Goal: Task Accomplishment & Management: Manage account settings

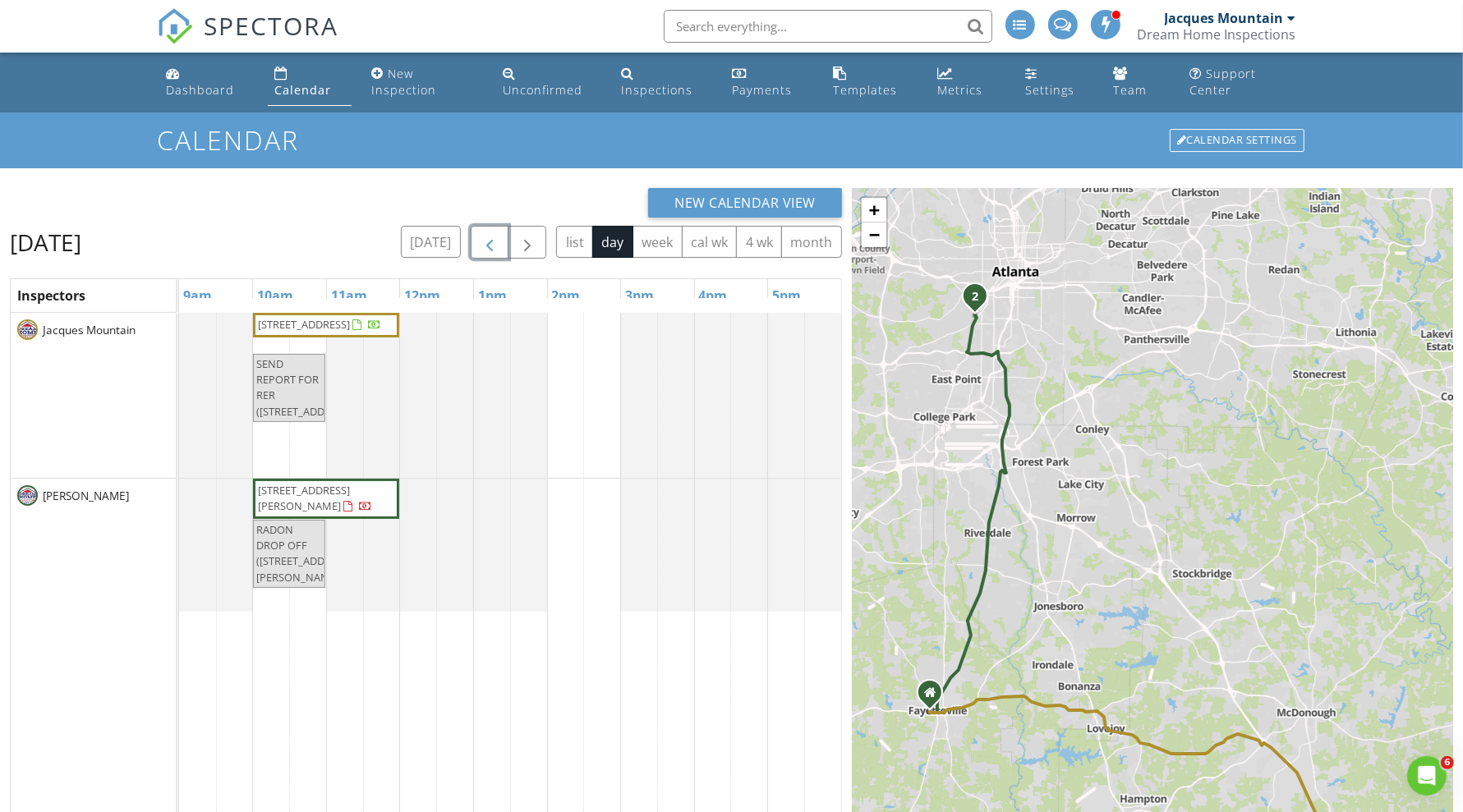
click at [493, 242] on span "button" at bounding box center [490, 243] width 20 height 20
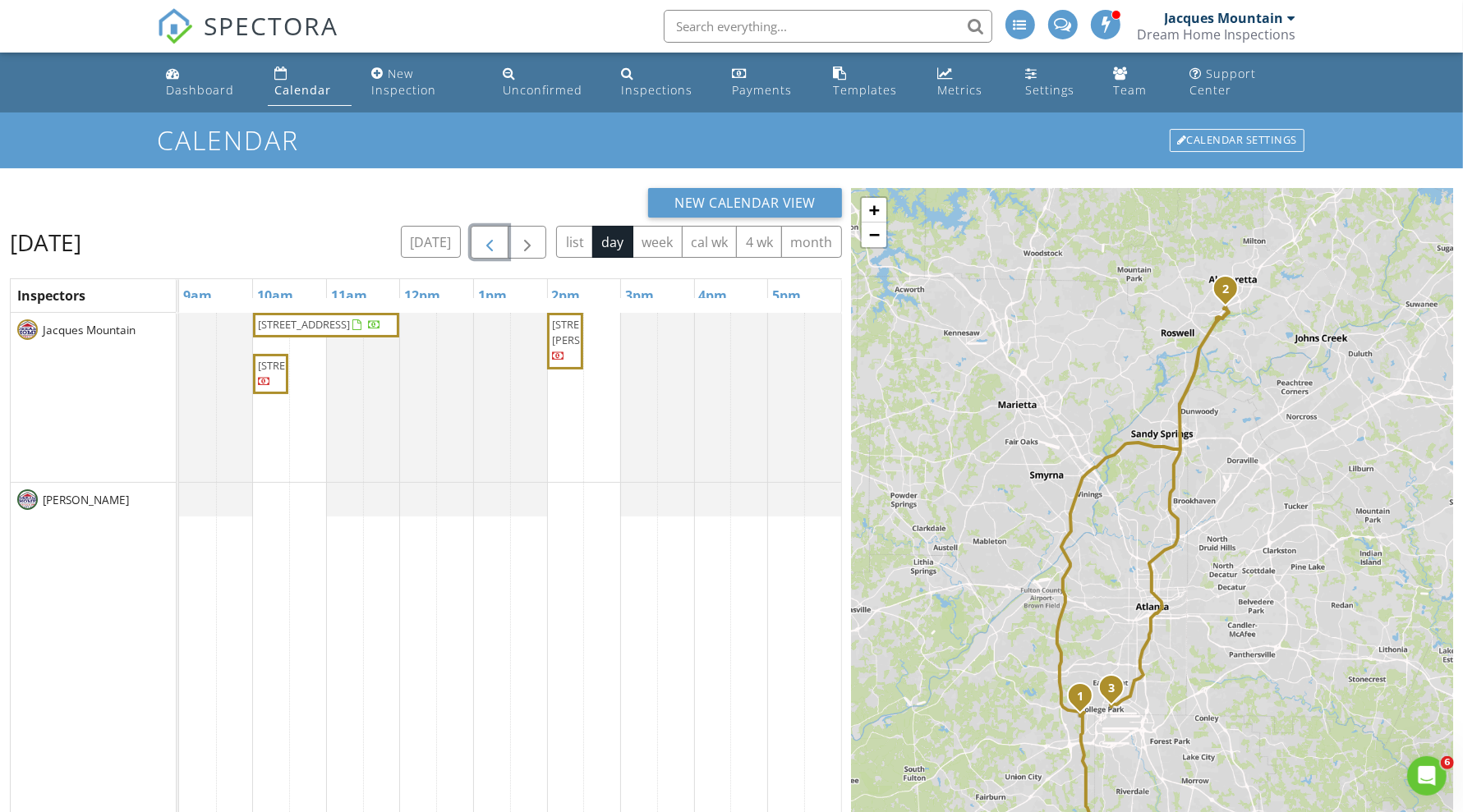
click at [354, 332] on span "2026 Forte Ln, Alpharetta 30009" at bounding box center [319, 325] width 127 height 16
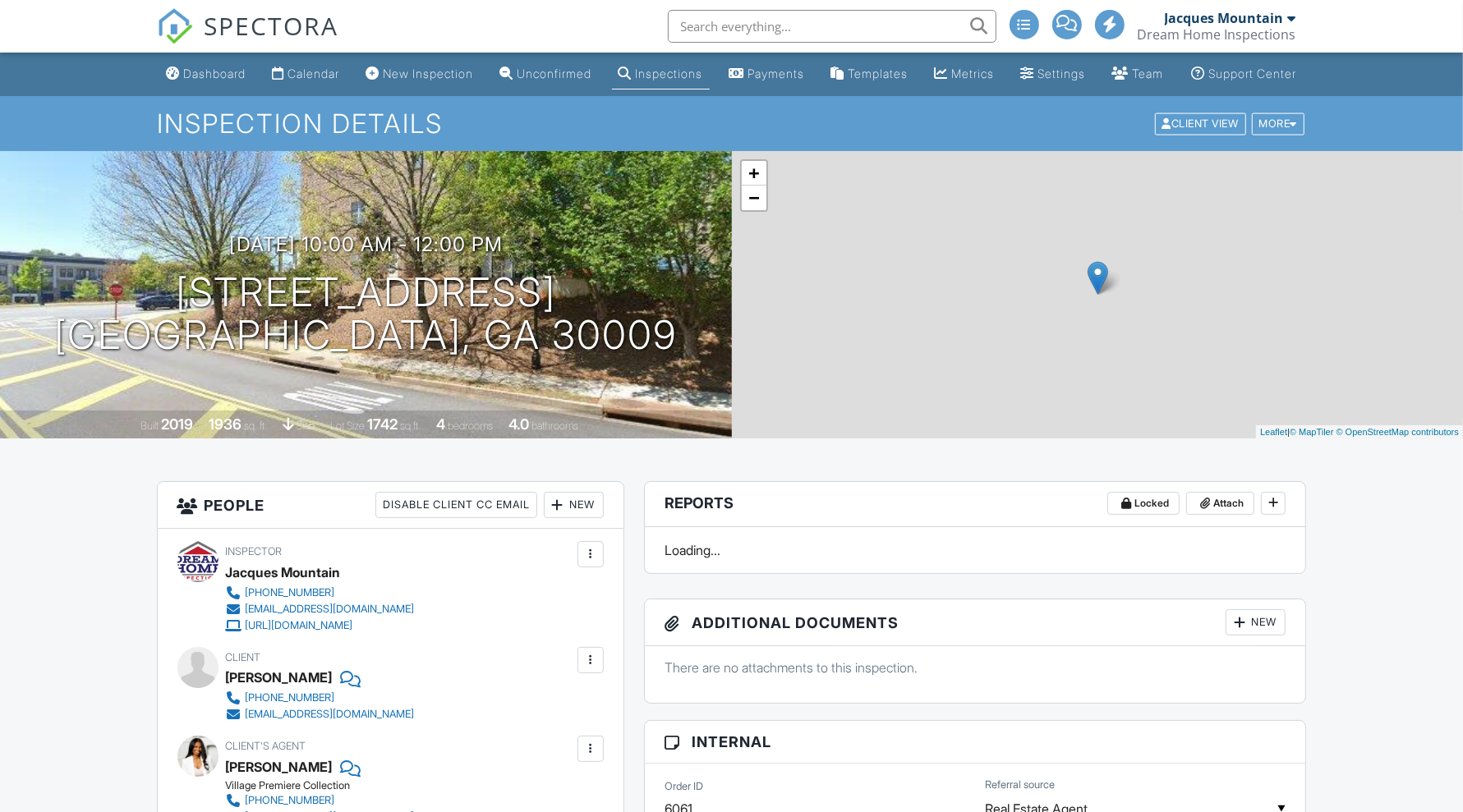
click at [584, 563] on div at bounding box center [591, 554] width 16 height 16
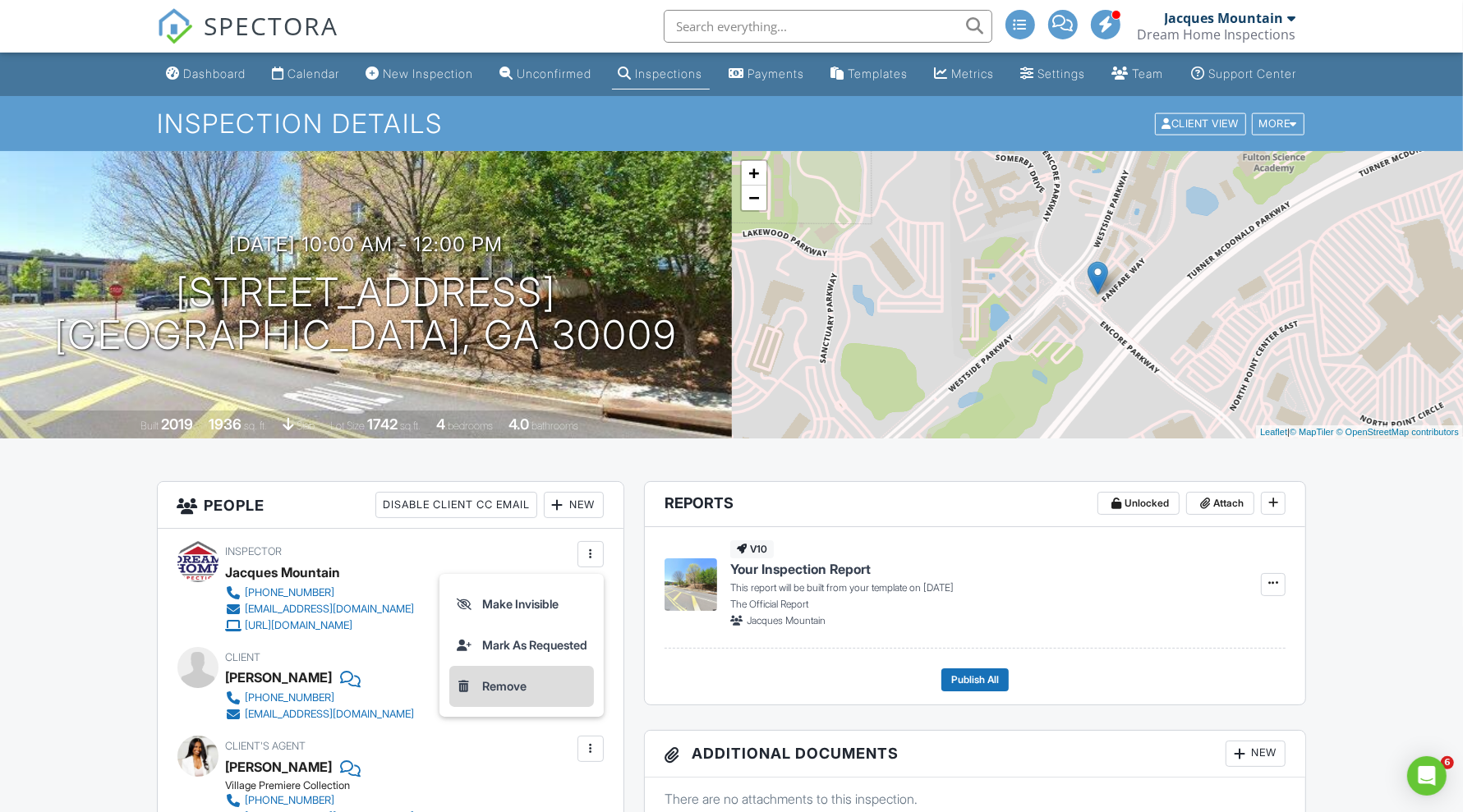
click at [530, 696] on li "Remove" at bounding box center [521, 686] width 145 height 41
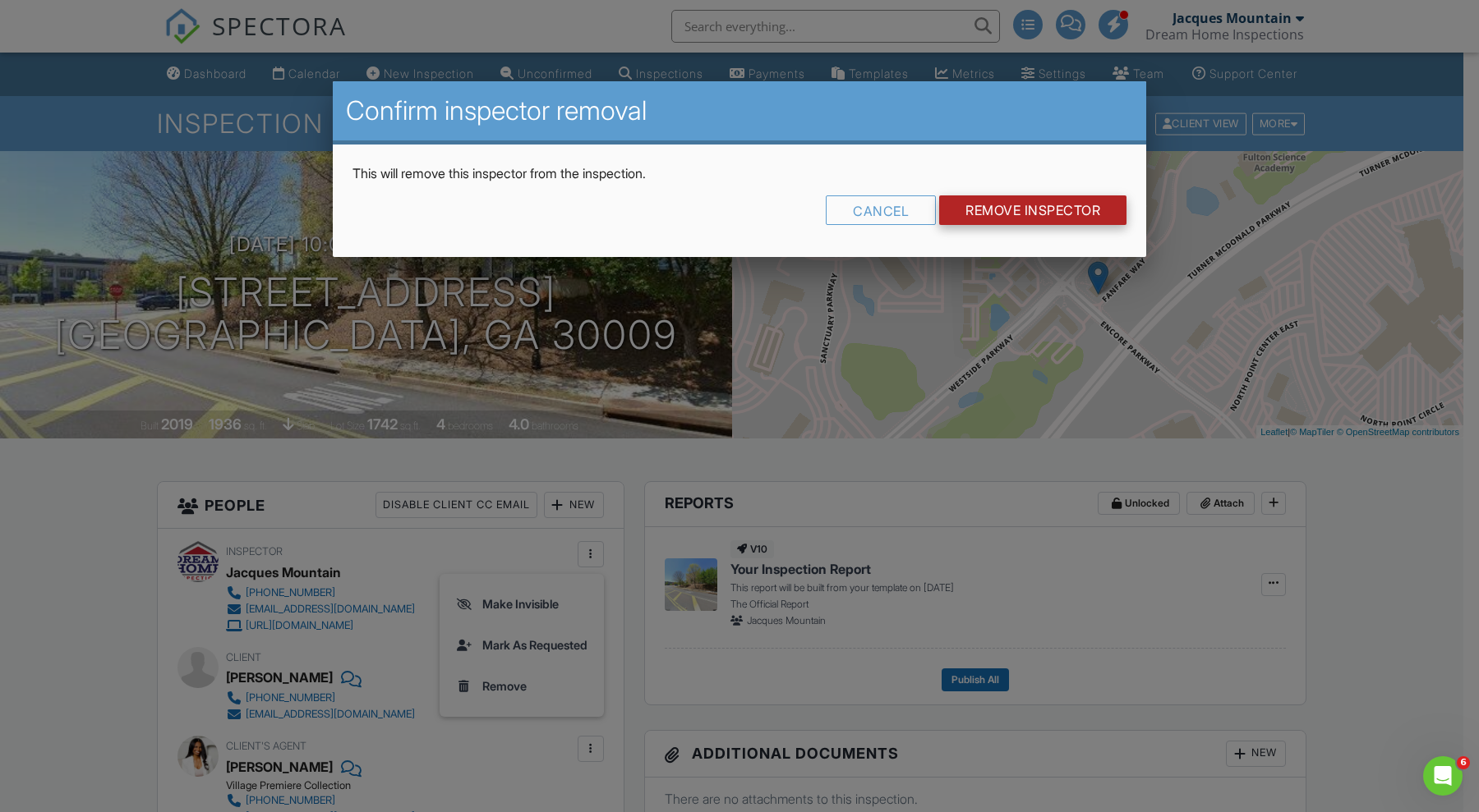
click at [992, 213] on input "Remove Inspector" at bounding box center [1033, 210] width 188 height 30
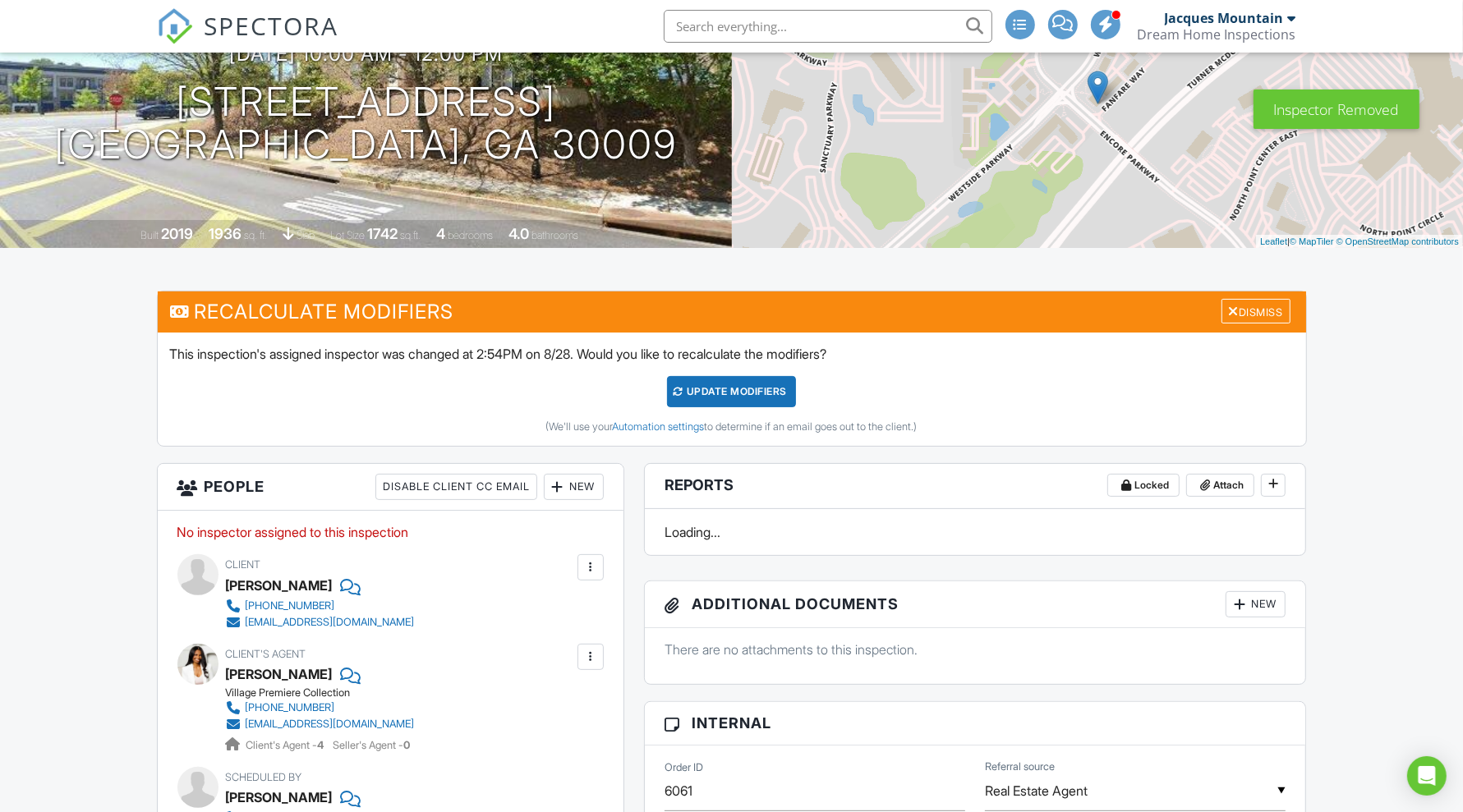
click at [567, 498] on div "New" at bounding box center [574, 487] width 60 height 26
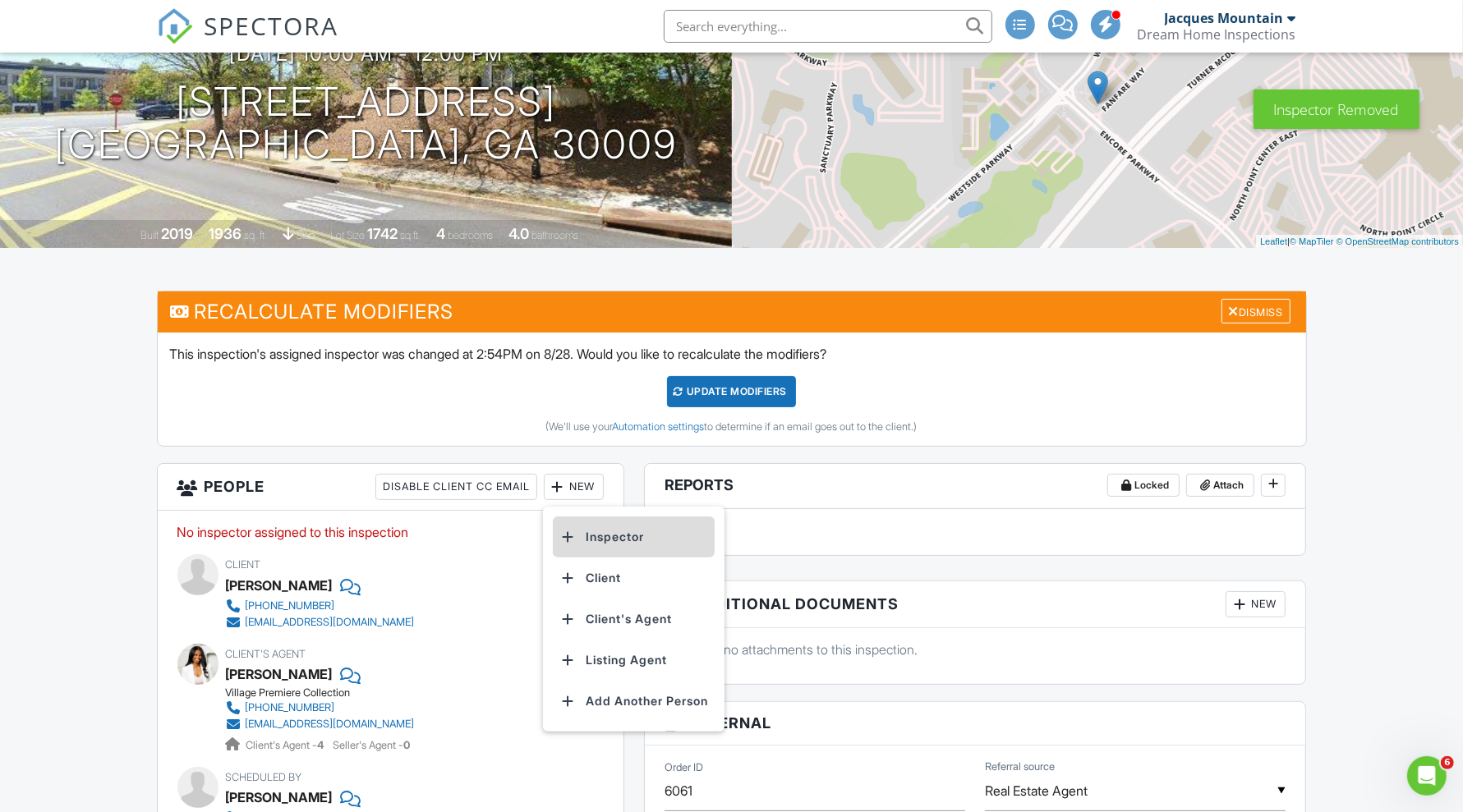
click at [593, 551] on li "Inspector" at bounding box center [634, 537] width 162 height 41
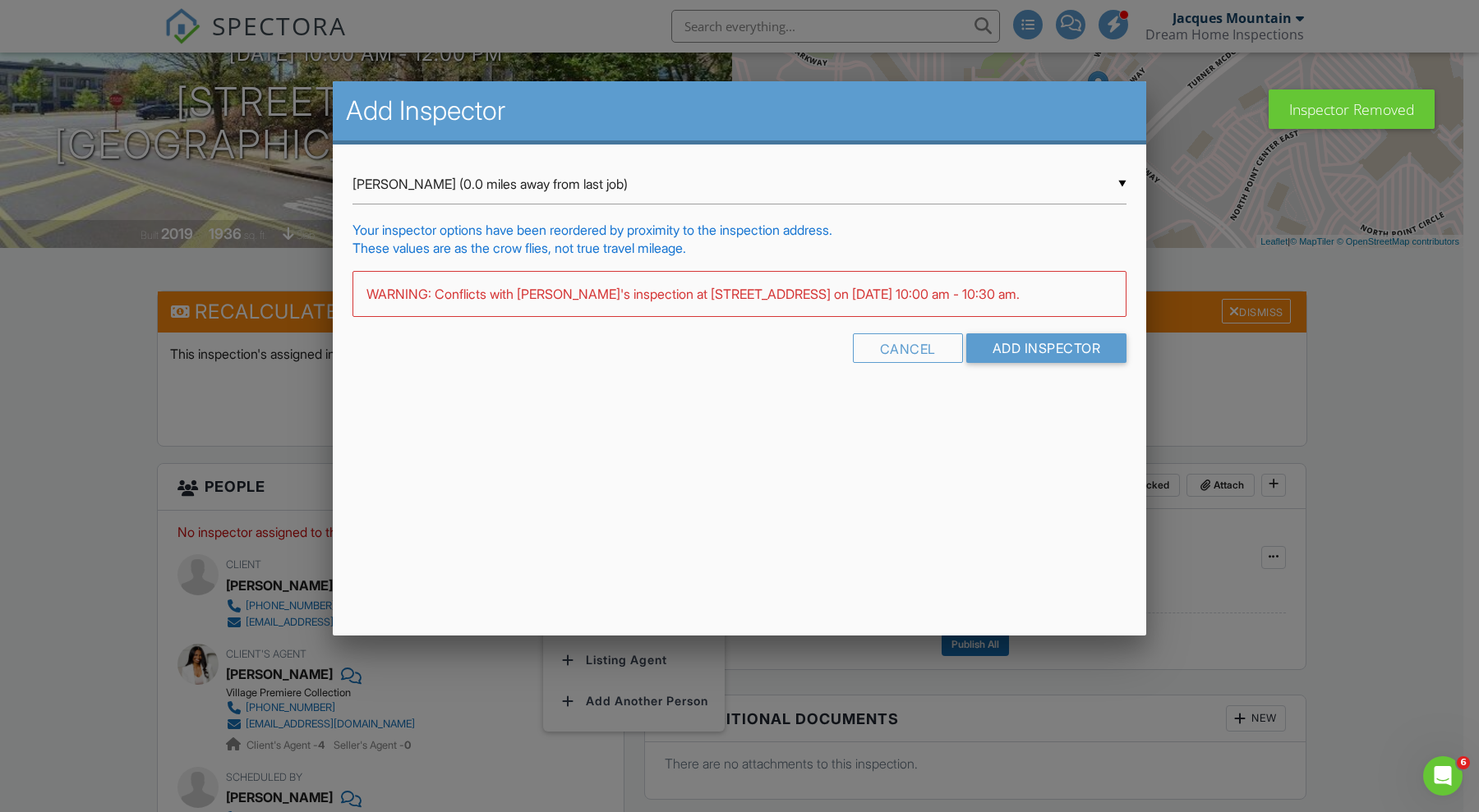
click at [1118, 179] on div "▼ Jacques Mountain (0.0 miles away from last job) Jacques Mountain (0.0 miles a…" at bounding box center [740, 185] width 774 height 40
click at [1064, 216] on span "Fred Morgan (42.5 miles away from home)" at bounding box center [740, 225] width 774 height 41
type input "Fred Morgan (42.5 miles away from home)"
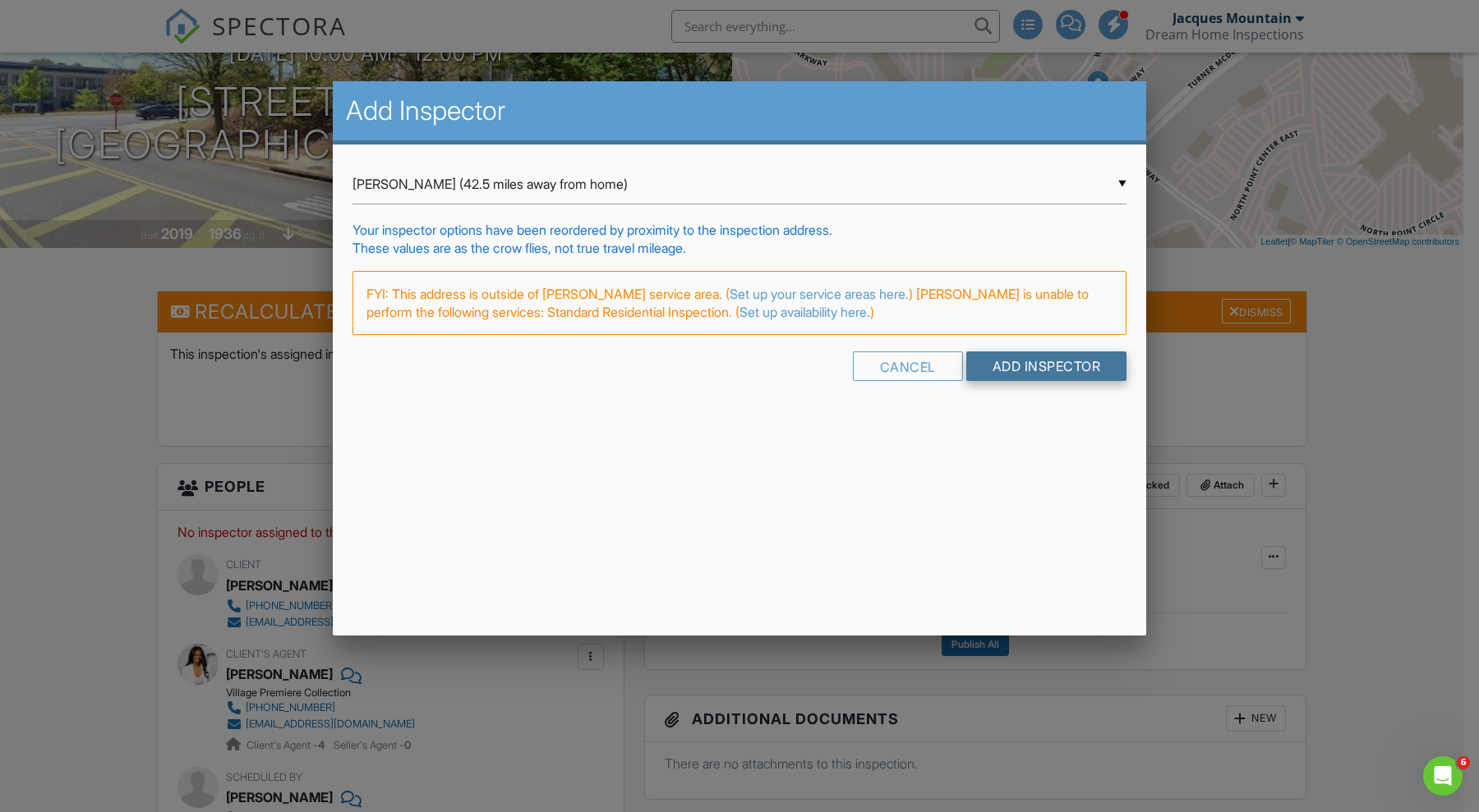
click at [1039, 355] on input "Add Inspector" at bounding box center [1046, 366] width 161 height 30
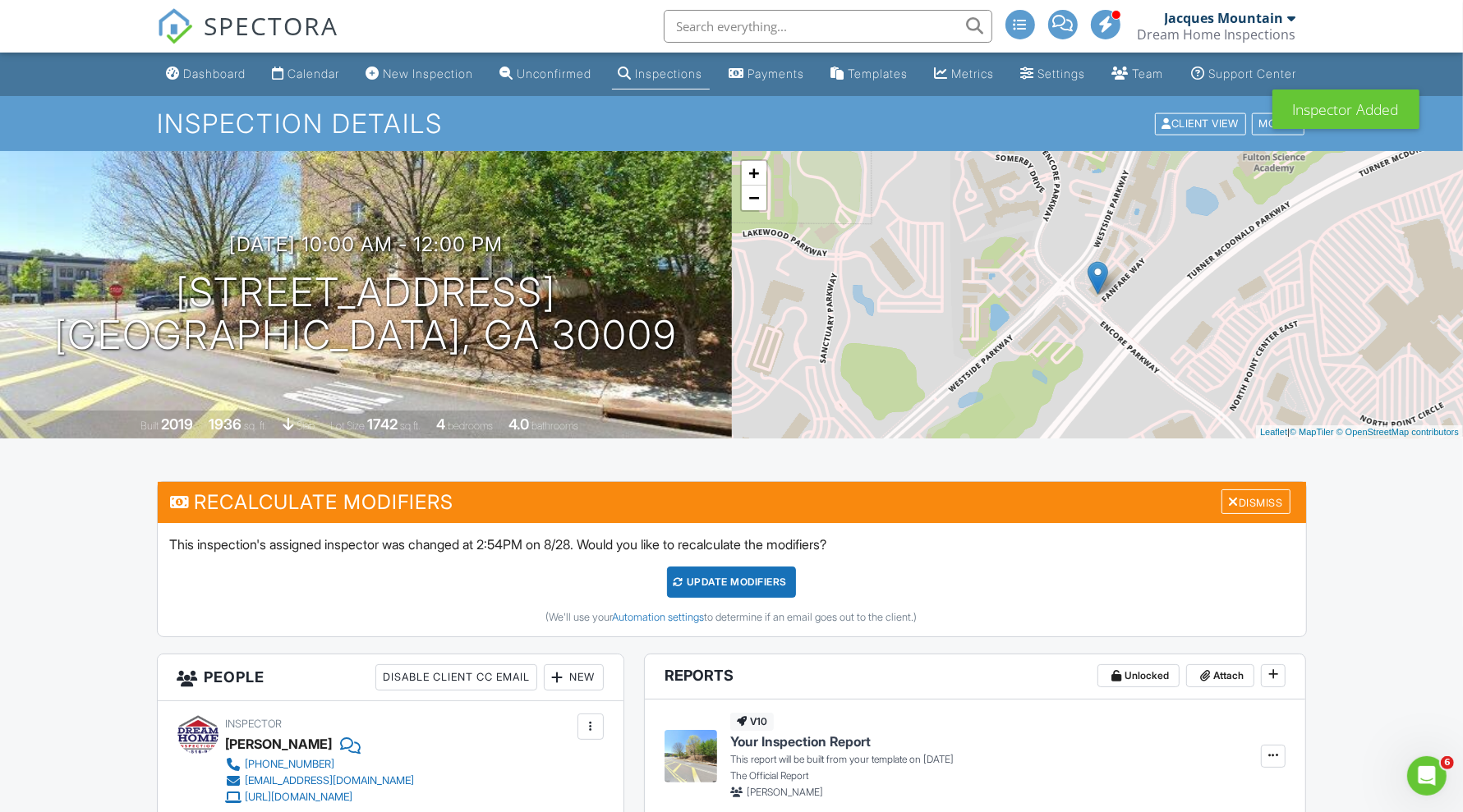
scroll to position [100, 0]
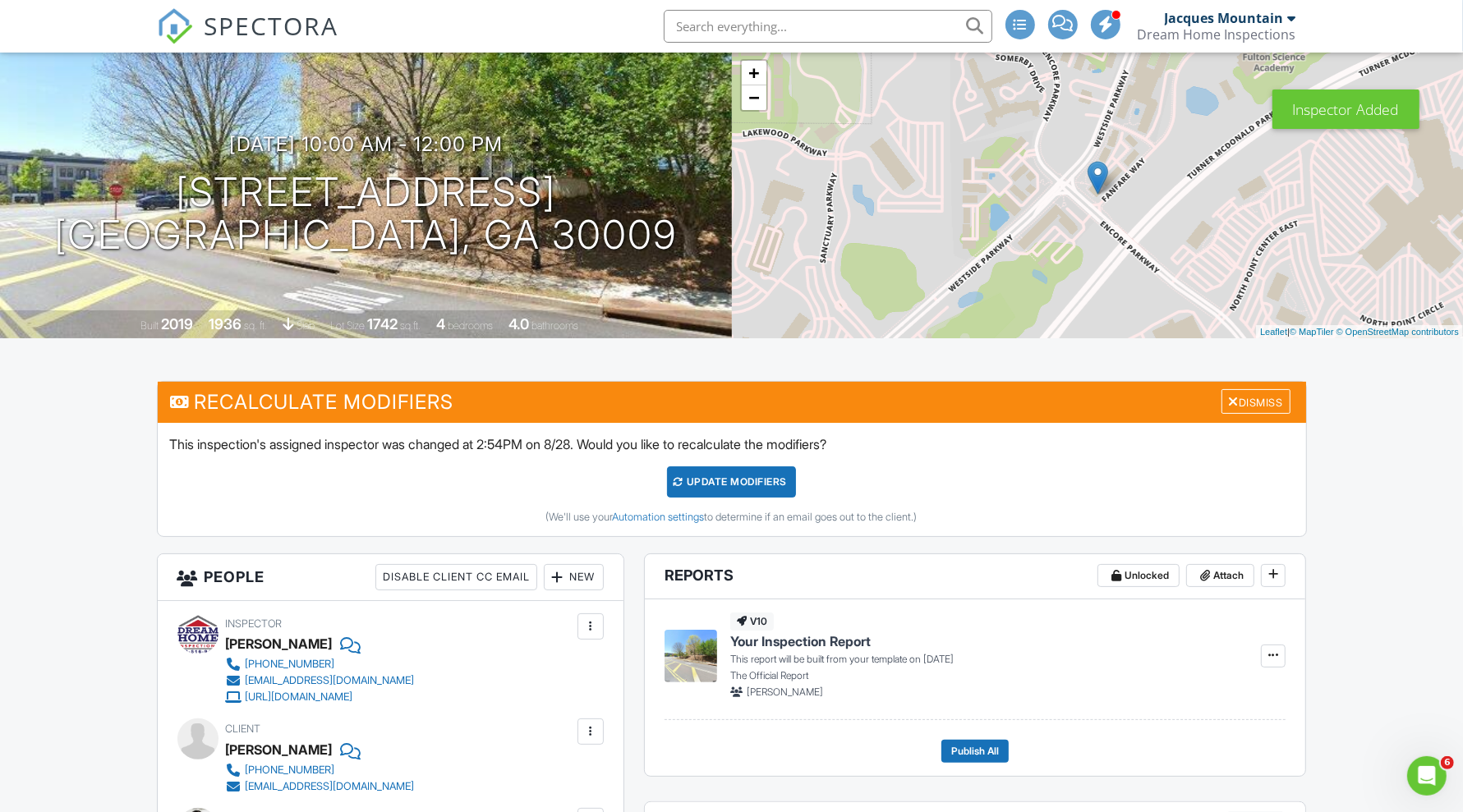
click at [710, 495] on div "UPDATE Modifiers" at bounding box center [731, 482] width 129 height 31
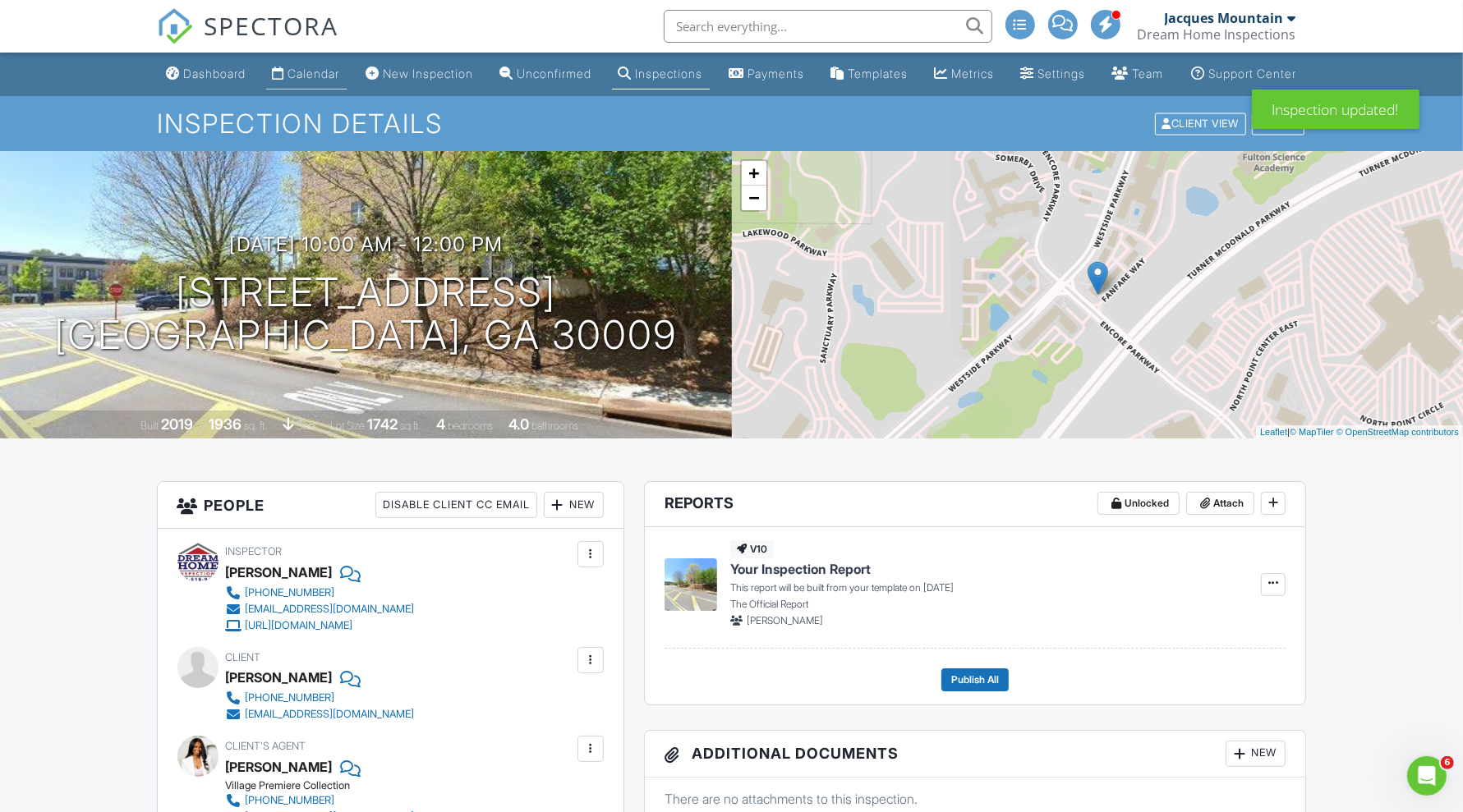
click at [302, 81] on div "Calendar" at bounding box center [314, 74] width 52 height 14
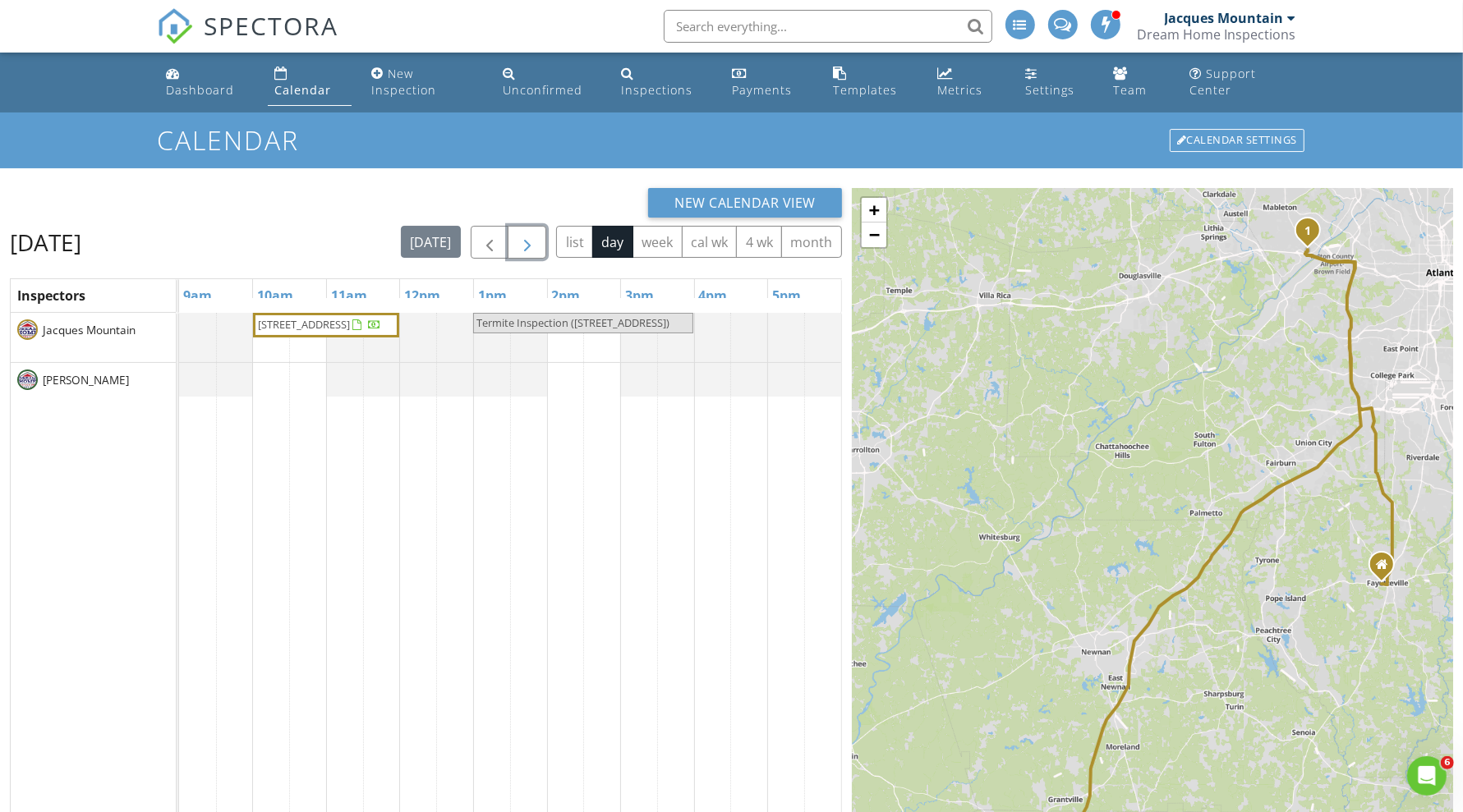
click at [523, 239] on span "button" at bounding box center [528, 243] width 20 height 20
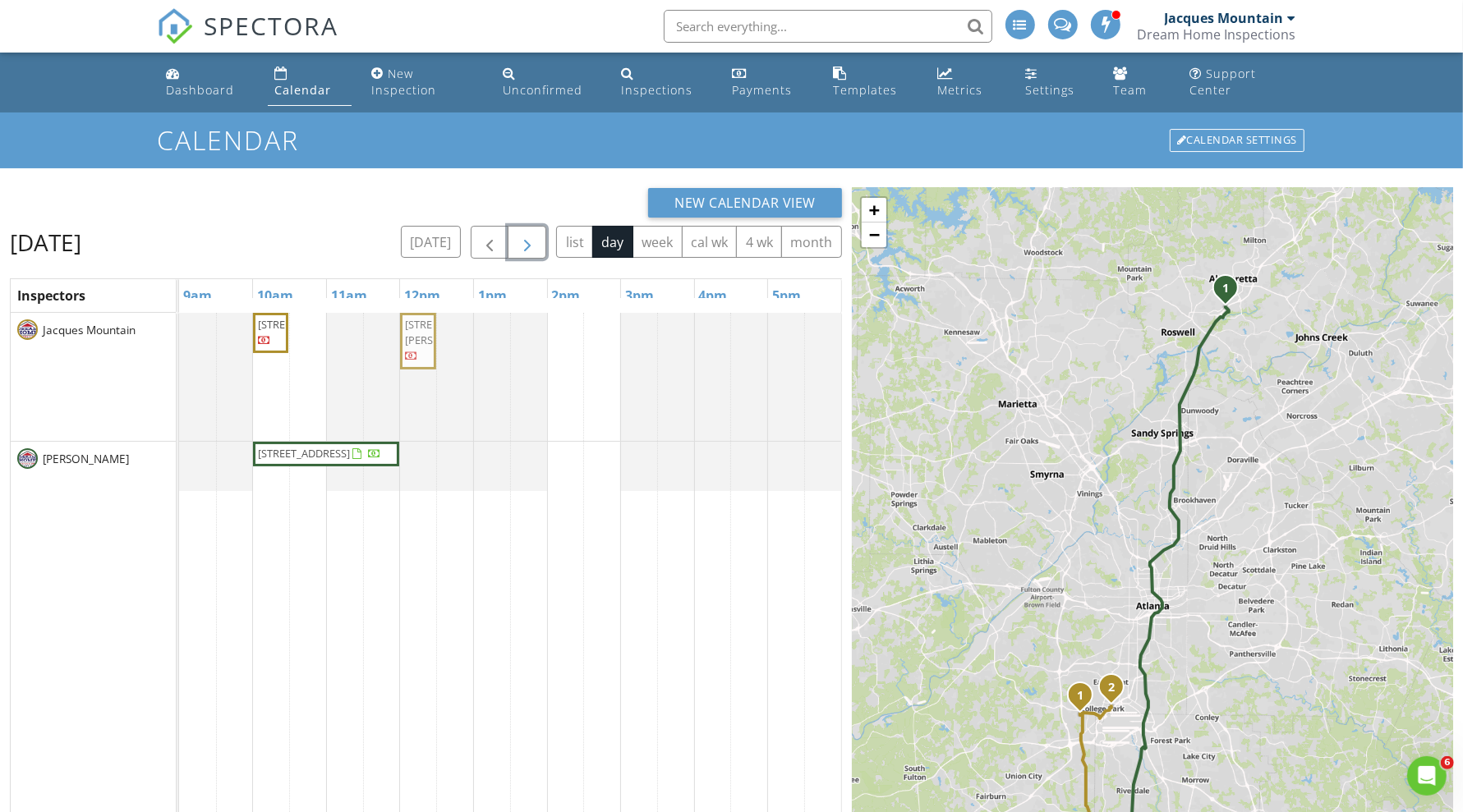
drag, startPoint x: 563, startPoint y: 362, endPoint x: 421, endPoint y: 421, distance: 153.8
click at [421, 421] on div "2609 Charlestown Dr, College Park 30337 3633 Howard Dr, Atlanta 30337 3633 Howa…" at bounding box center [510, 377] width 663 height 128
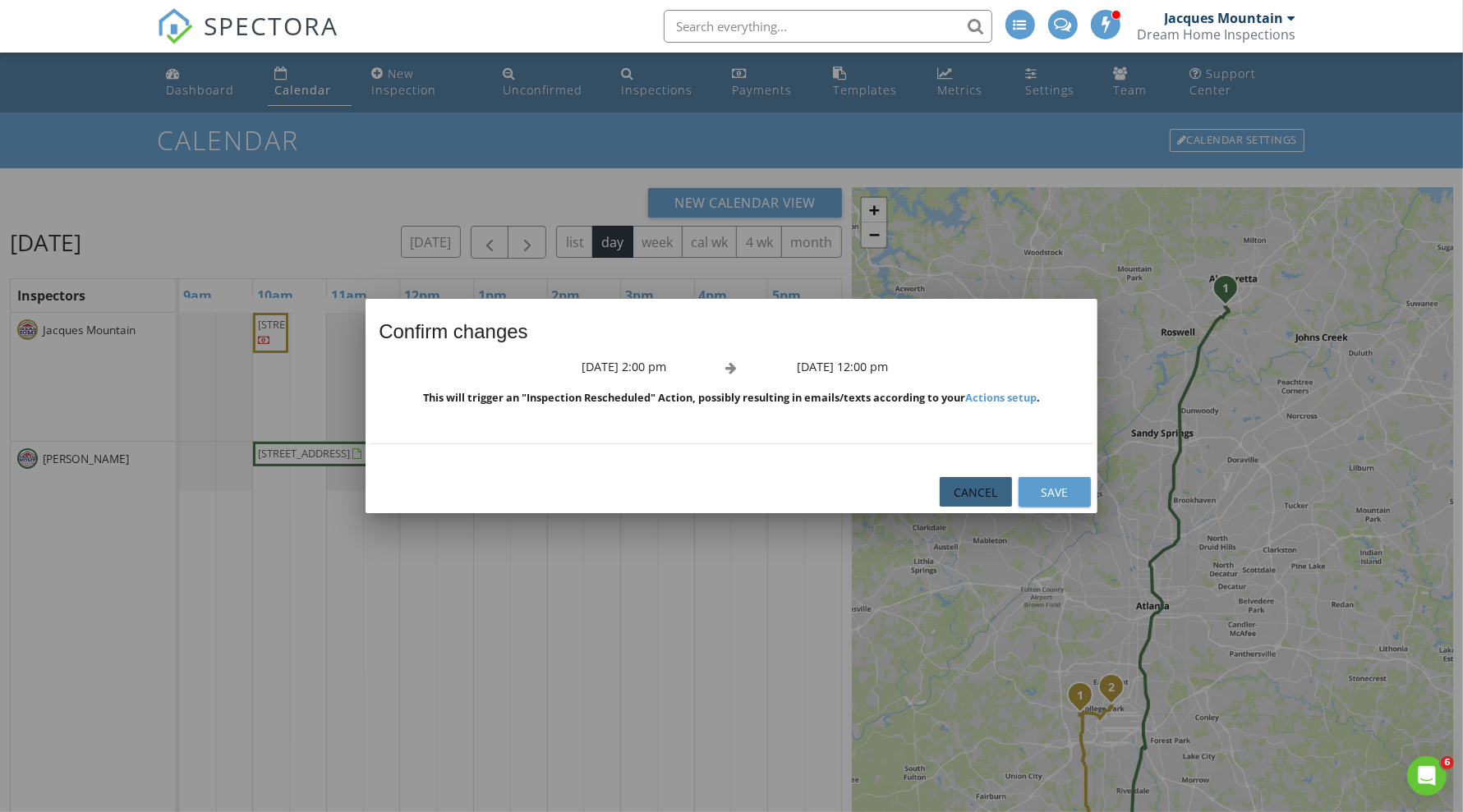
click at [970, 486] on div "Cancel" at bounding box center [976, 492] width 46 height 17
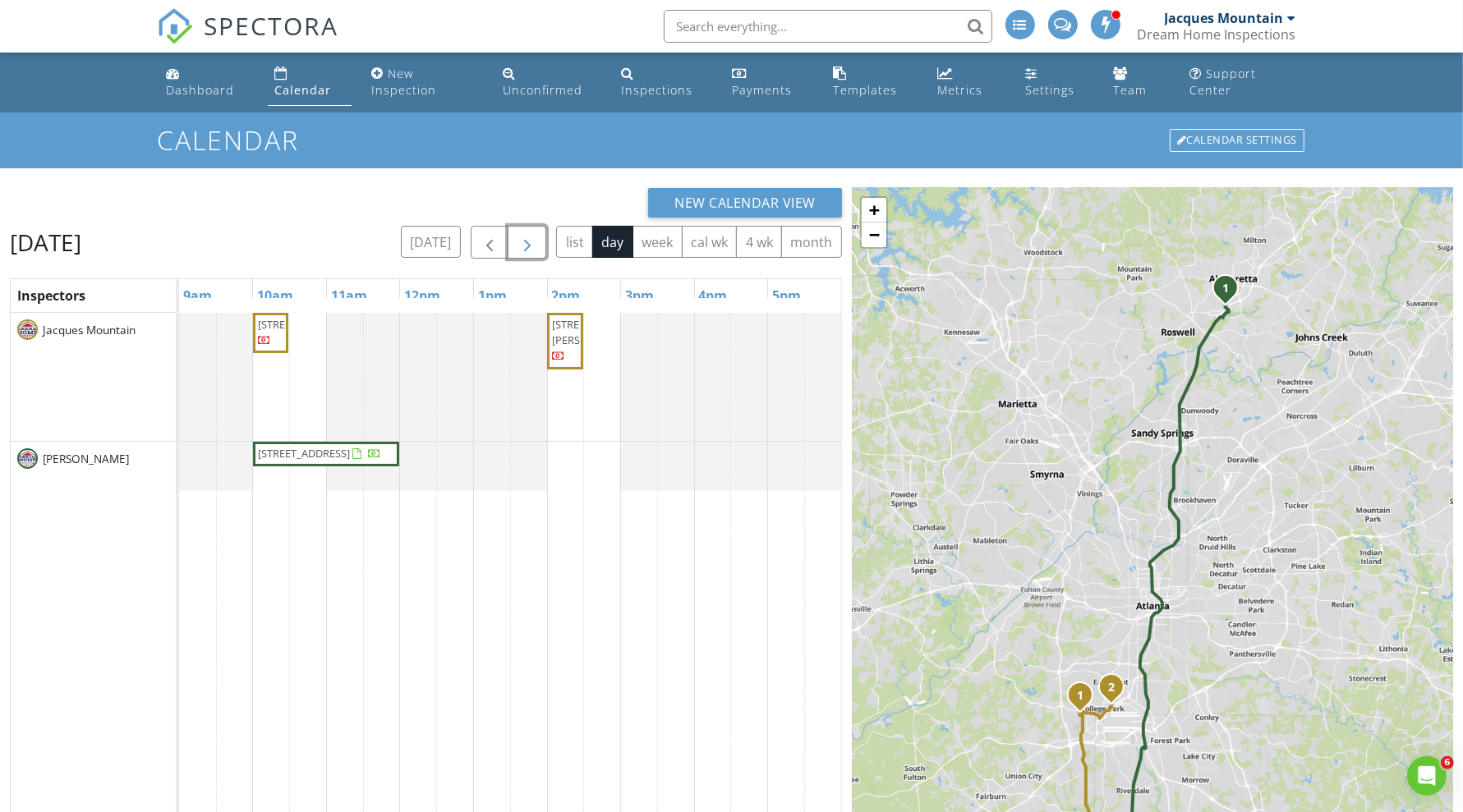
click at [527, 237] on span "button" at bounding box center [528, 243] width 20 height 20
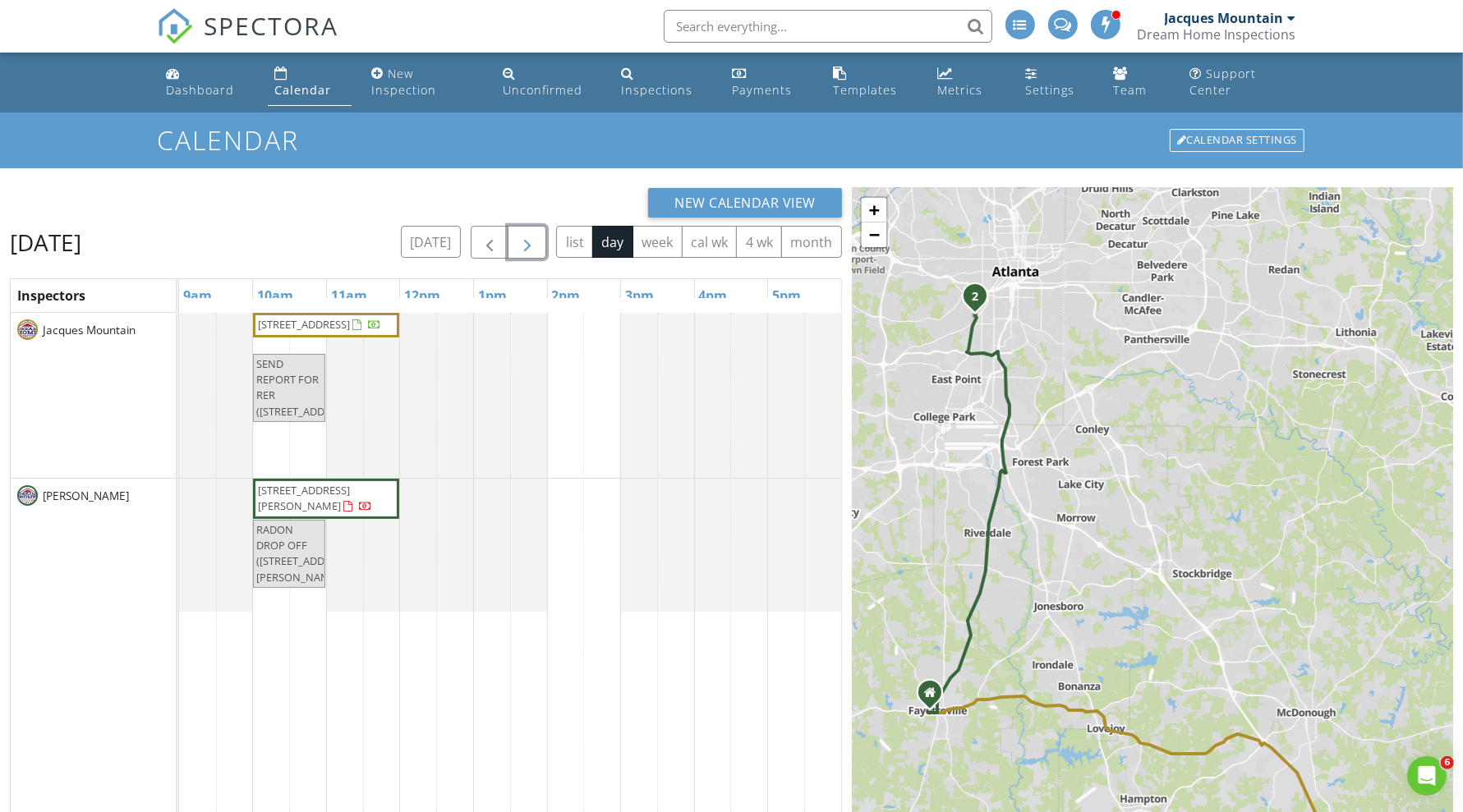
click at [527, 237] on span "button" at bounding box center [528, 243] width 20 height 20
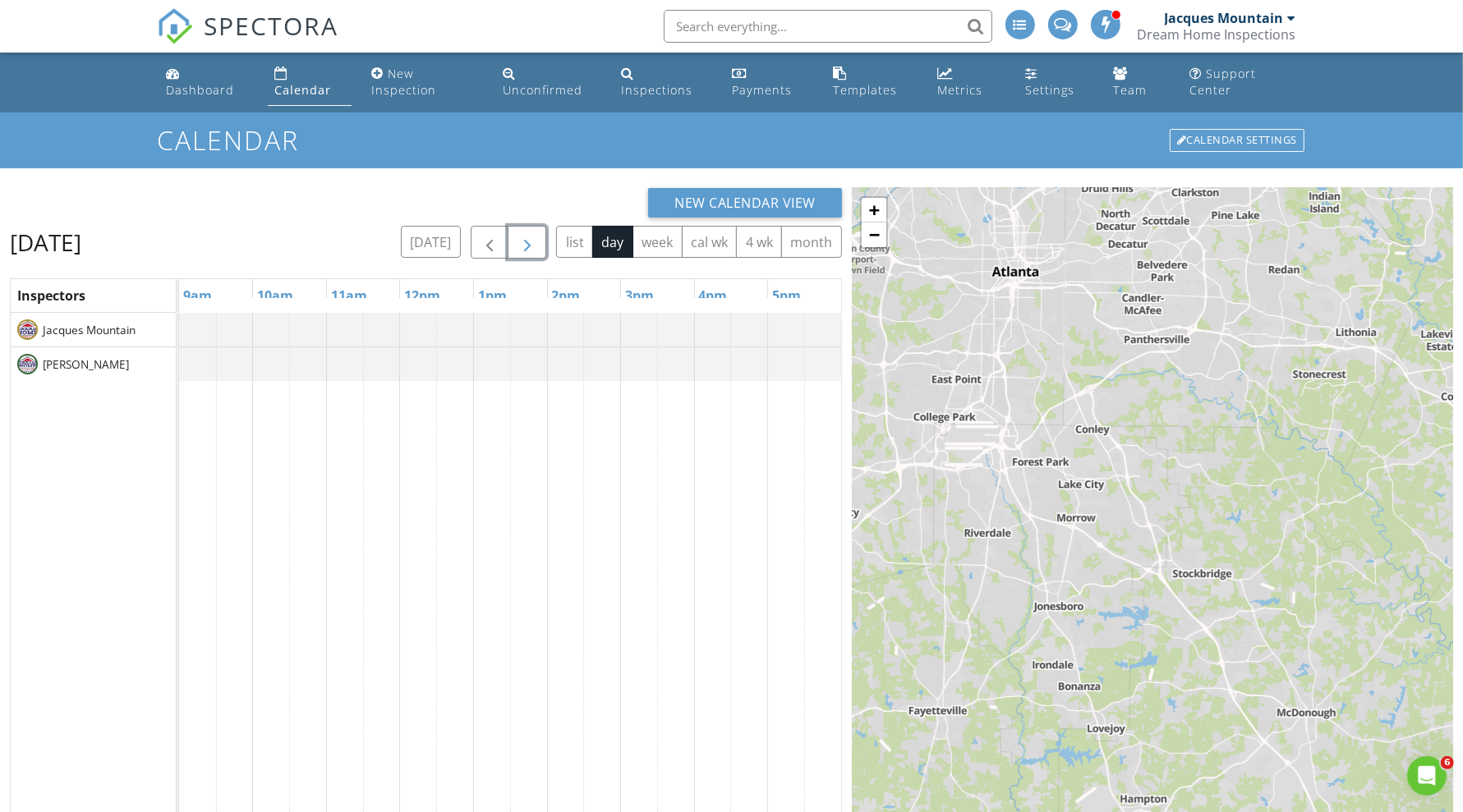
click at [527, 237] on span "button" at bounding box center [528, 243] width 20 height 20
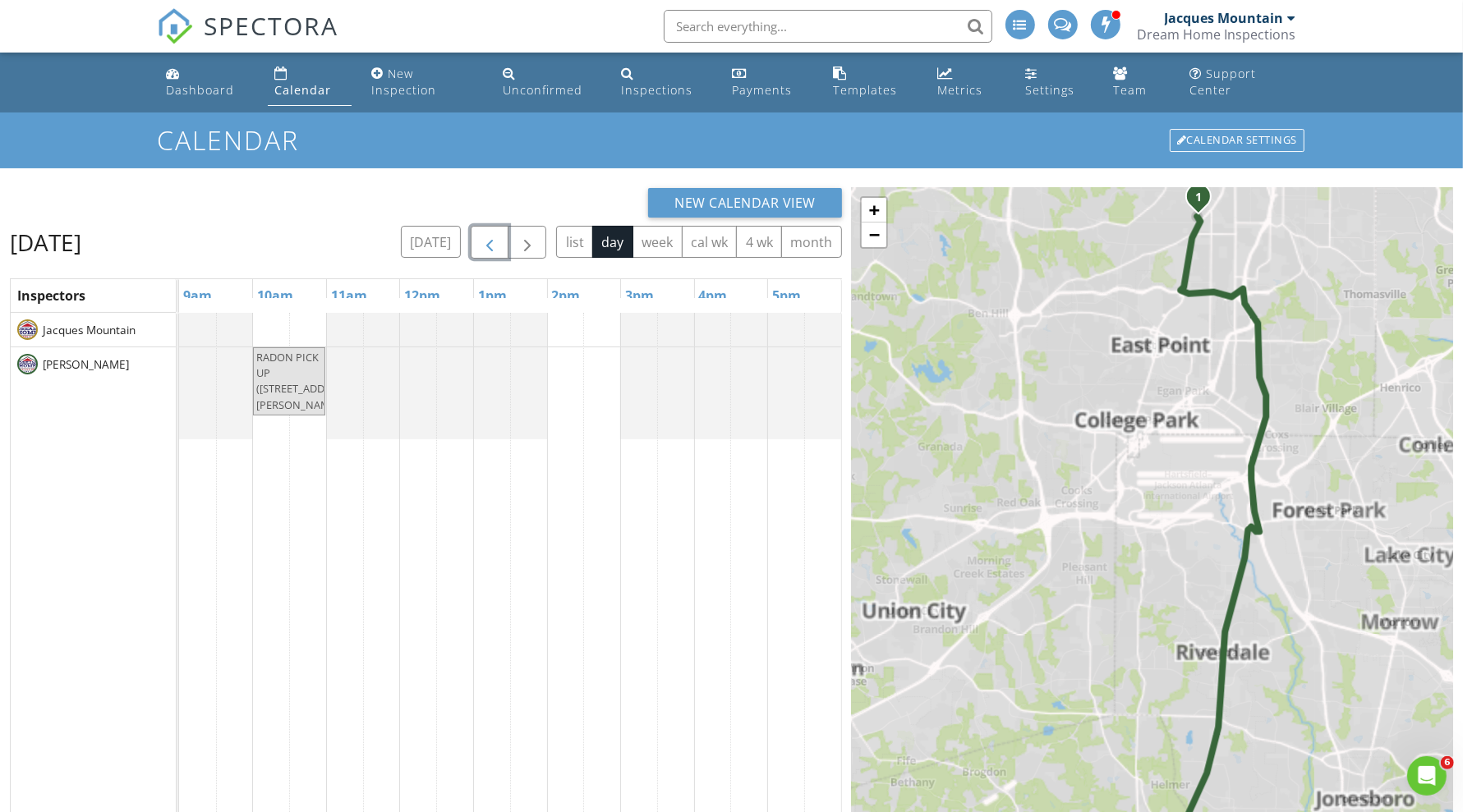
click at [500, 237] on span "button" at bounding box center [490, 243] width 20 height 20
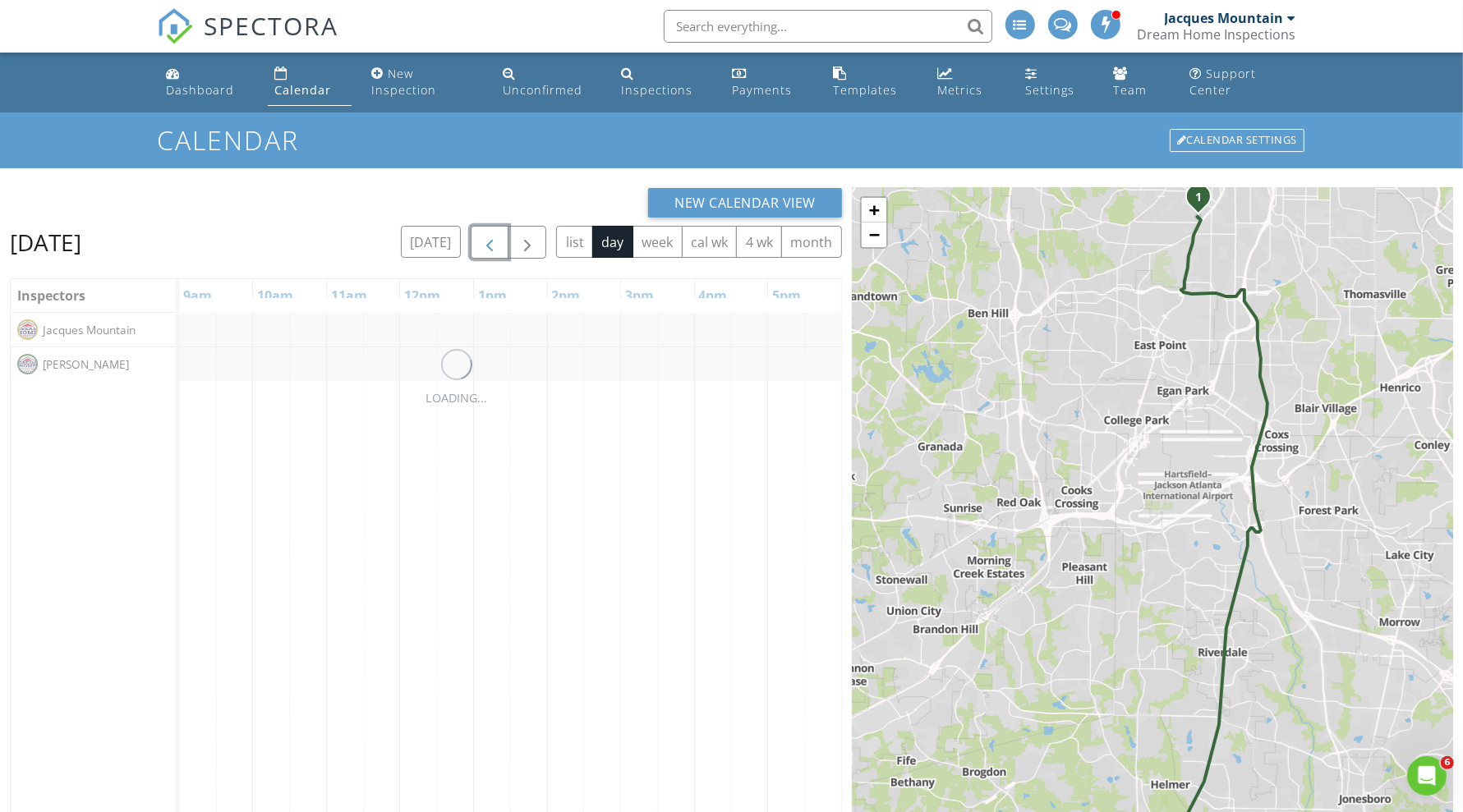
click at [500, 237] on span "button" at bounding box center [490, 243] width 20 height 20
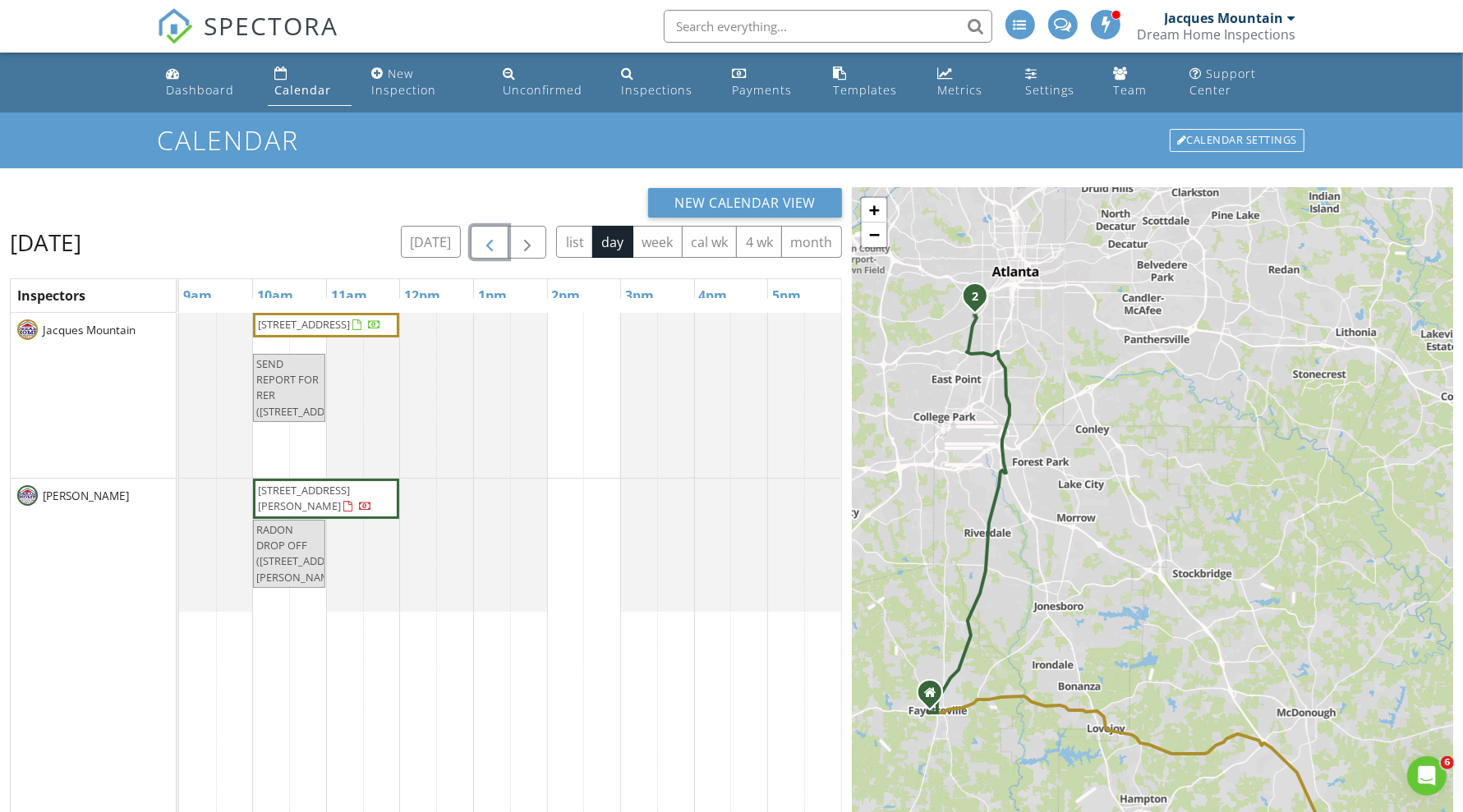
click at [500, 237] on span "button" at bounding box center [490, 243] width 20 height 20
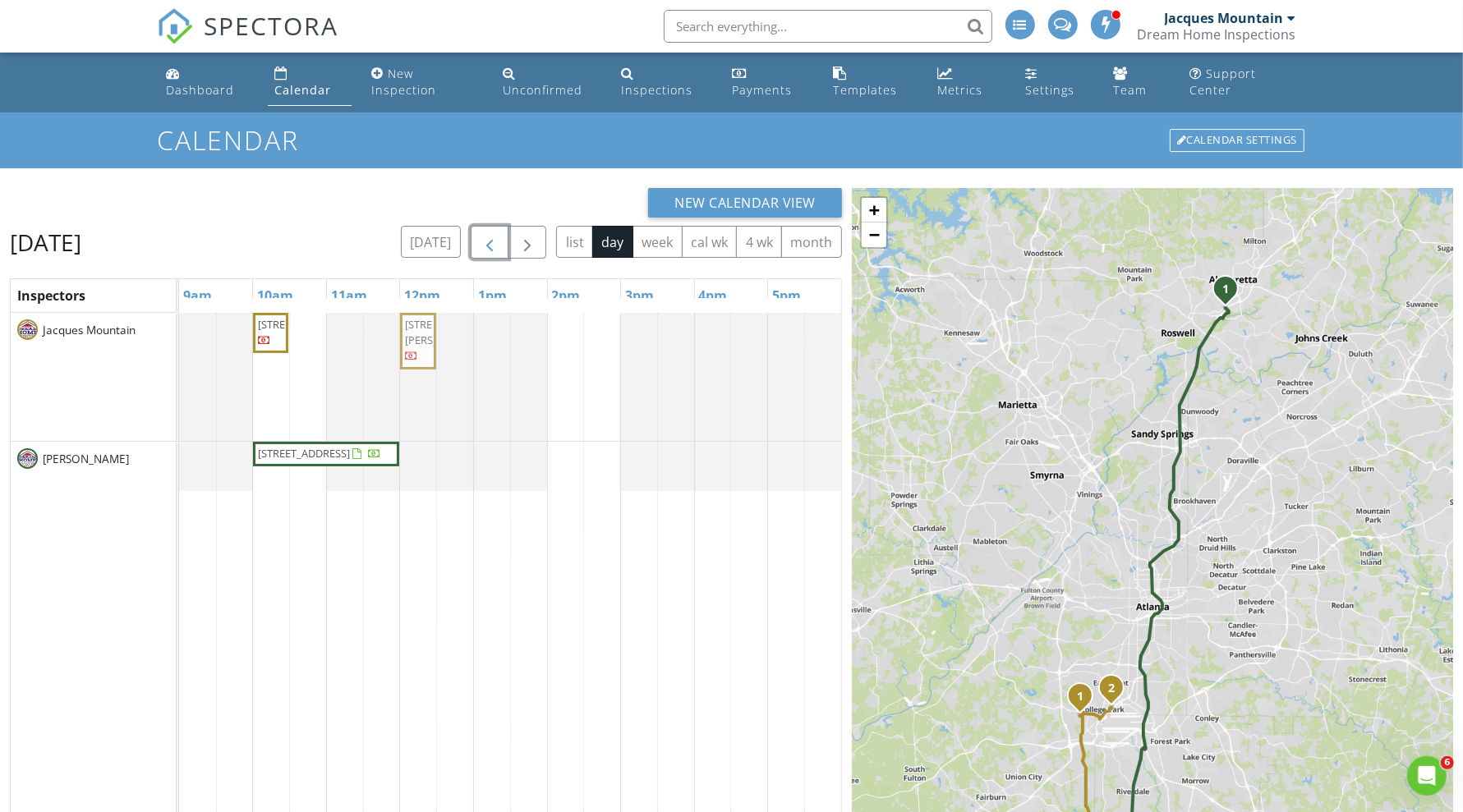
drag, startPoint x: 564, startPoint y: 353, endPoint x: 430, endPoint y: 349, distance: 134.1
click at [179, 349] on div "2609 Charlestown Dr, College Park 30337 3633 Howard Dr, Atlanta 30337 3633 Howa…" at bounding box center [179, 377] width 0 height 128
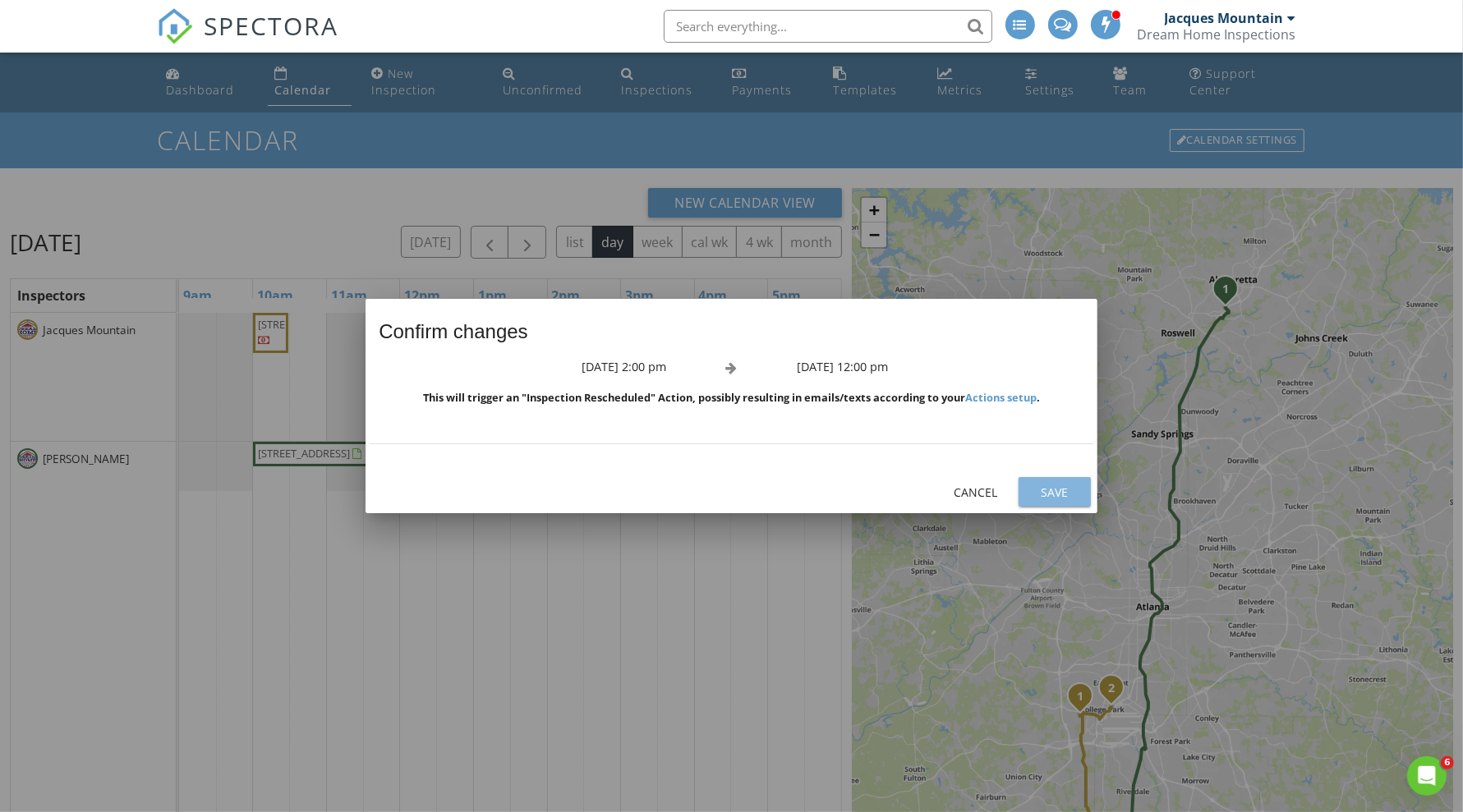
click at [1056, 485] on div "Save" at bounding box center [1055, 492] width 46 height 17
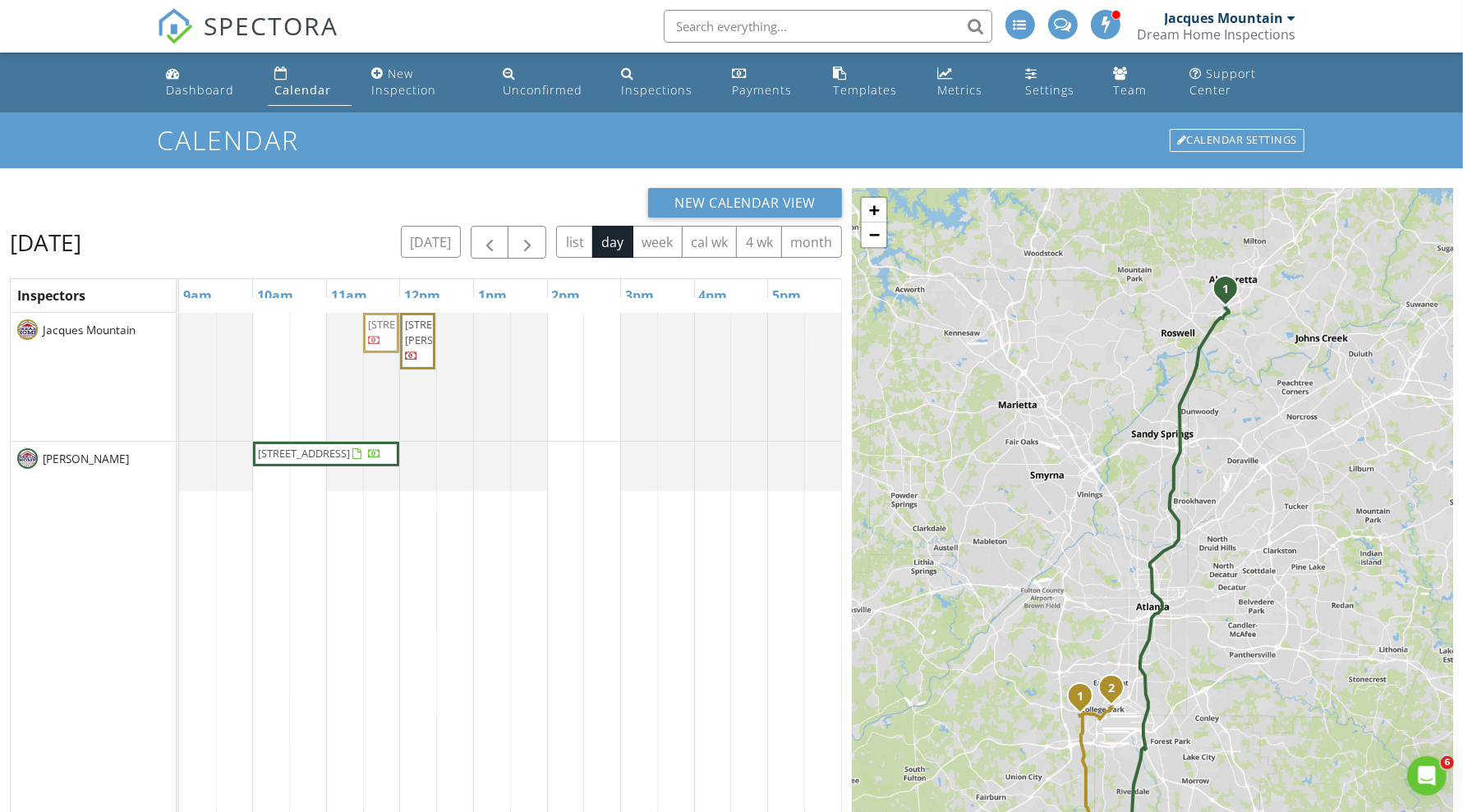
drag, startPoint x: 273, startPoint y: 341, endPoint x: 371, endPoint y: 337, distance: 98.1
click at [179, 337] on div "2609 Charlestown Dr, College Park 30337 3633 Howard Dr, Atlanta 30337 2609 Char…" at bounding box center [179, 377] width 0 height 128
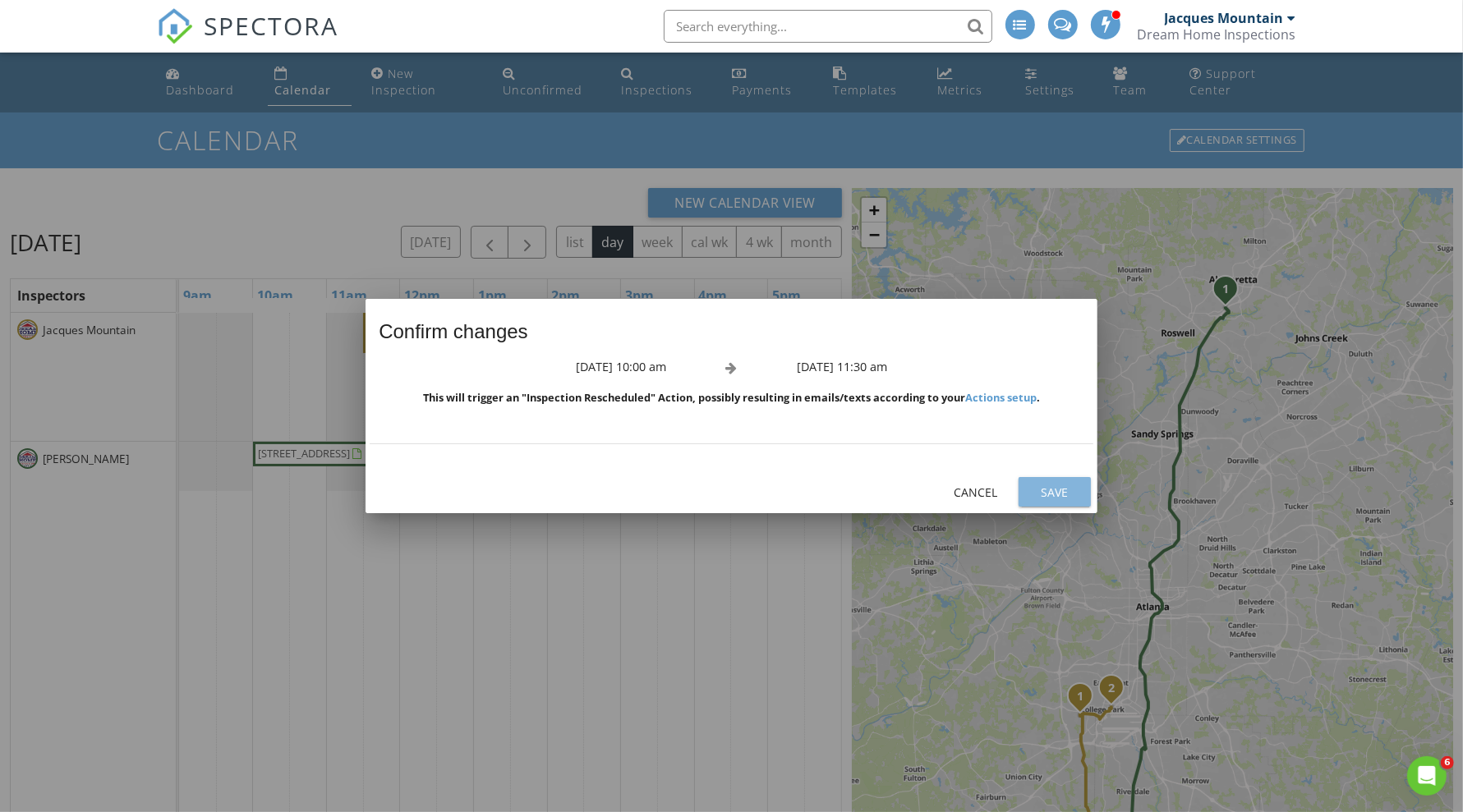
click at [1043, 489] on div "Save" at bounding box center [1055, 492] width 46 height 17
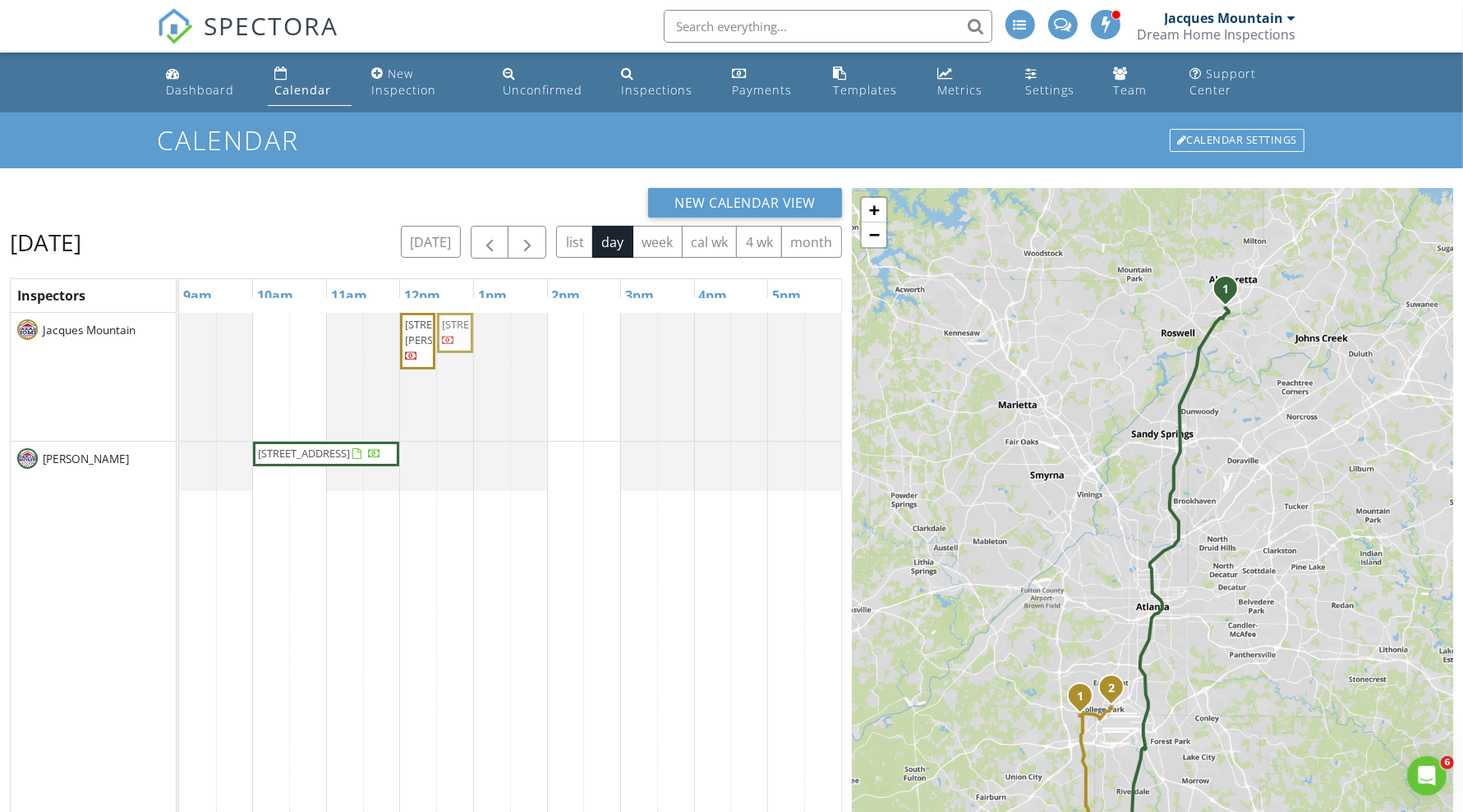
drag, startPoint x: 382, startPoint y: 340, endPoint x: 463, endPoint y: 331, distance: 81.5
click at [179, 331] on div "2609 Charlestown Dr, College Park 30337 3633 Howard Dr, Atlanta 30337 2609 Char…" at bounding box center [179, 377] width 0 height 128
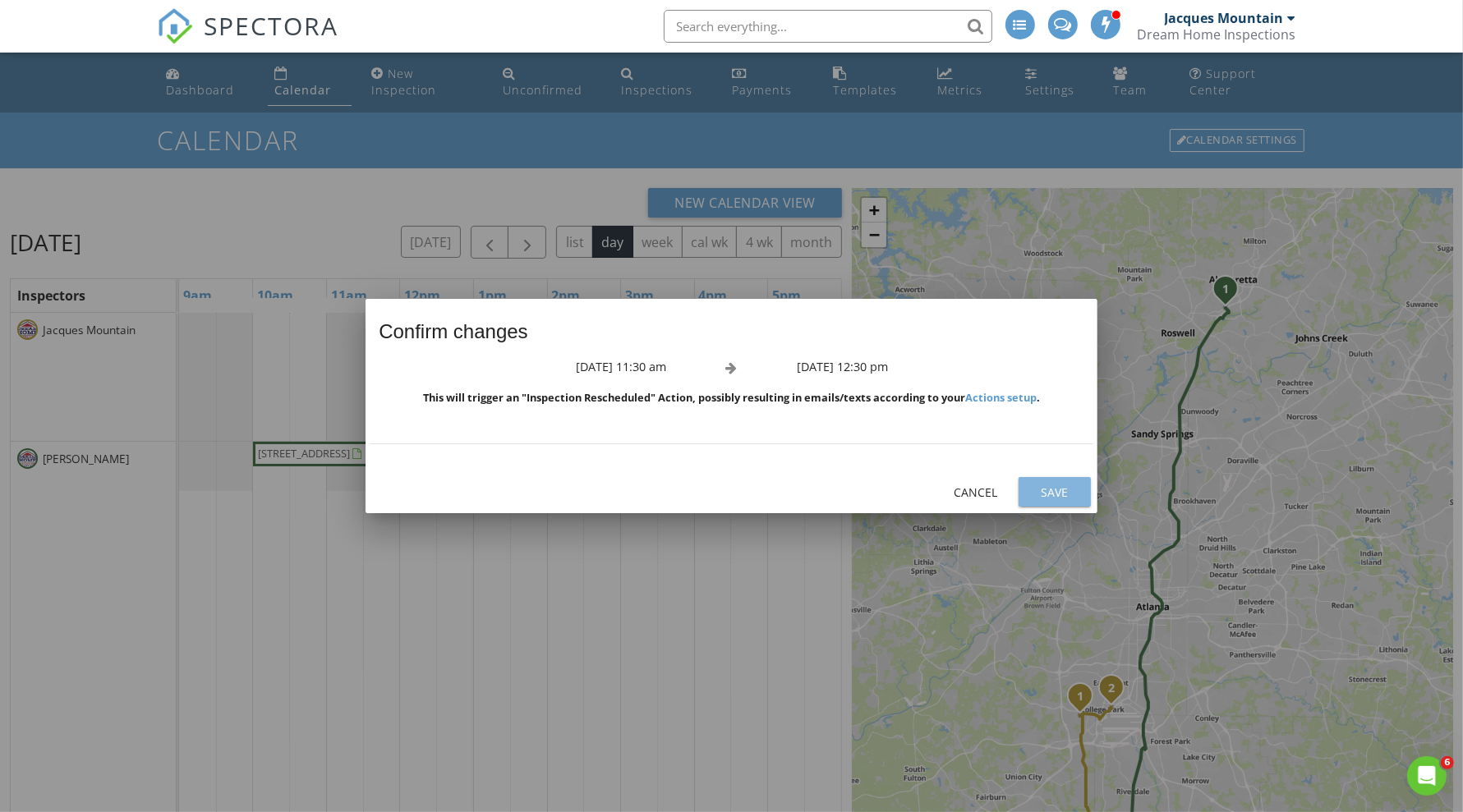
click at [1042, 494] on div "Save" at bounding box center [1055, 492] width 46 height 17
